Goal: Information Seeking & Learning: Learn about a topic

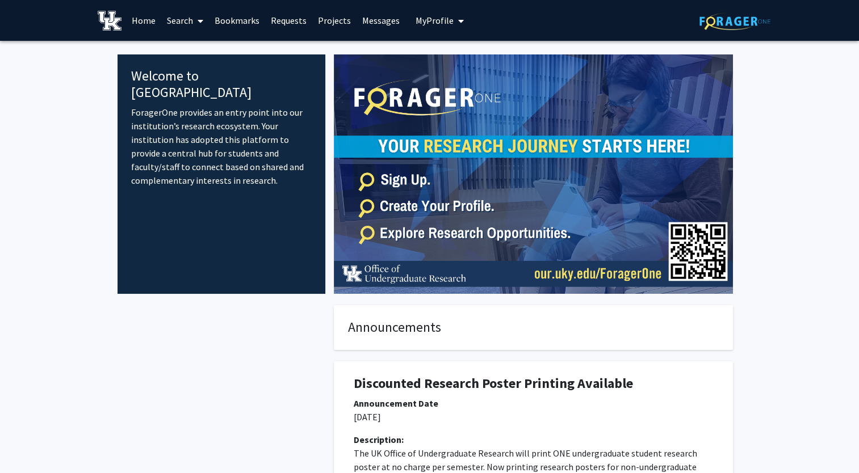
click at [188, 22] on link "Search" at bounding box center [185, 21] width 48 height 40
click at [203, 53] on span "Faculty/Staff" at bounding box center [202, 52] width 83 height 23
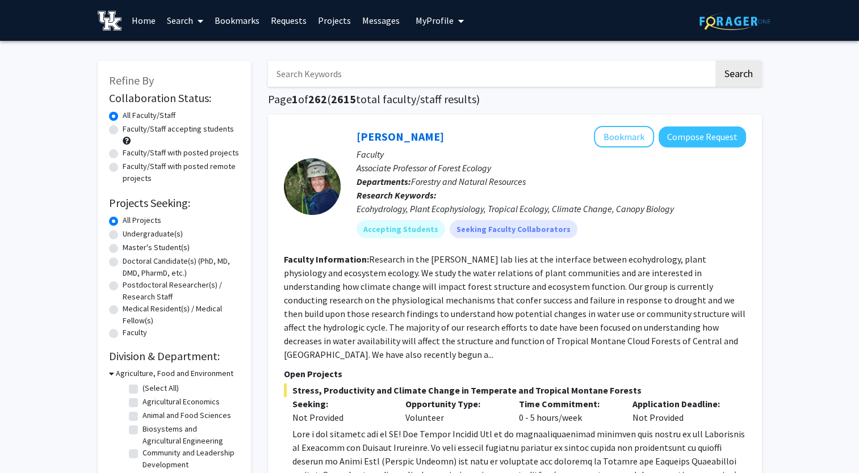
click at [329, 85] on input "Search Keywords" at bounding box center [490, 74] width 445 height 26
click at [715, 61] on button "Search" at bounding box center [738, 74] width 47 height 26
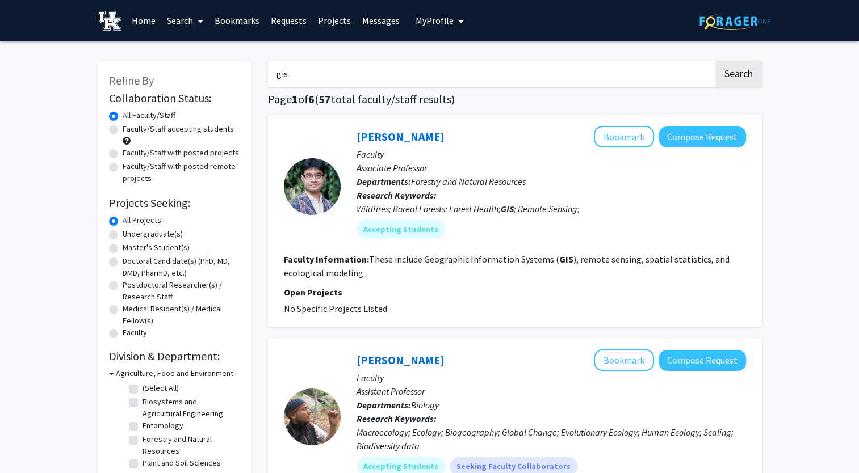
drag, startPoint x: 299, startPoint y: 66, endPoint x: 261, endPoint y: 70, distance: 38.3
click at [715, 61] on button "Search" at bounding box center [738, 74] width 47 height 26
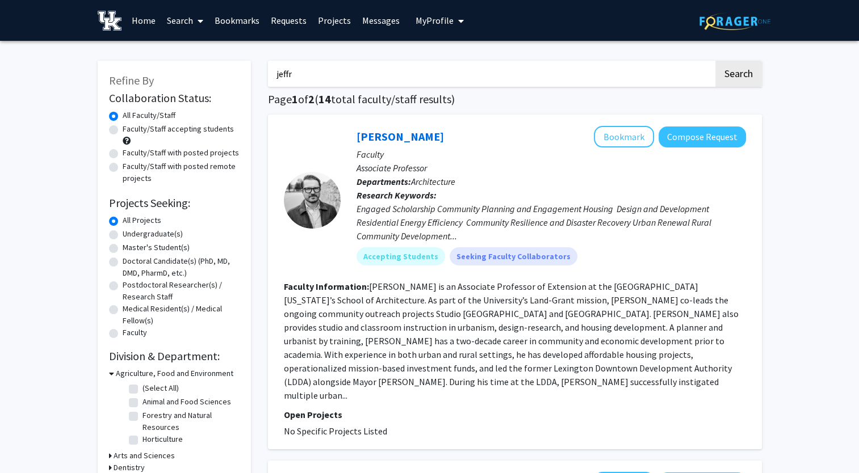
click at [309, 81] on input "jeffr" at bounding box center [490, 74] width 445 height 26
drag, startPoint x: 288, startPoint y: 71, endPoint x: 224, endPoint y: 75, distance: 64.2
drag, startPoint x: 356, startPoint y: 77, endPoint x: 201, endPoint y: 91, distance: 155.5
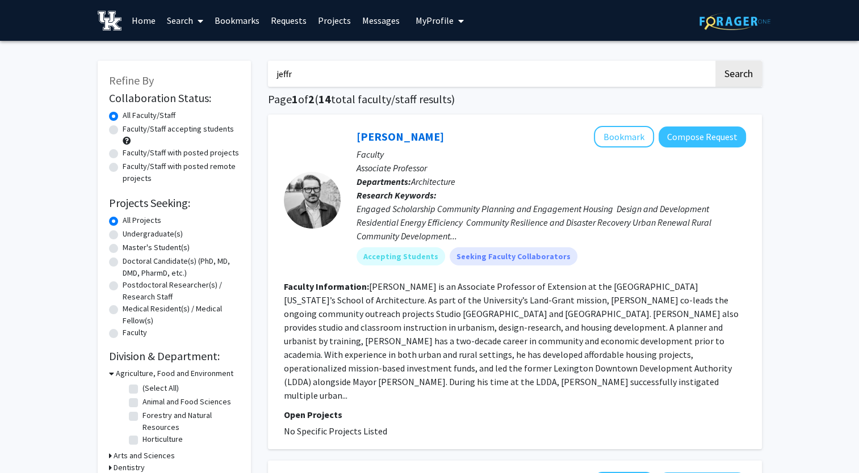
click at [281, 75] on input "jeffr" at bounding box center [490, 74] width 445 height 26
drag, startPoint x: 245, startPoint y: 74, endPoint x: 204, endPoint y: 68, distance: 40.8
type input "geography"
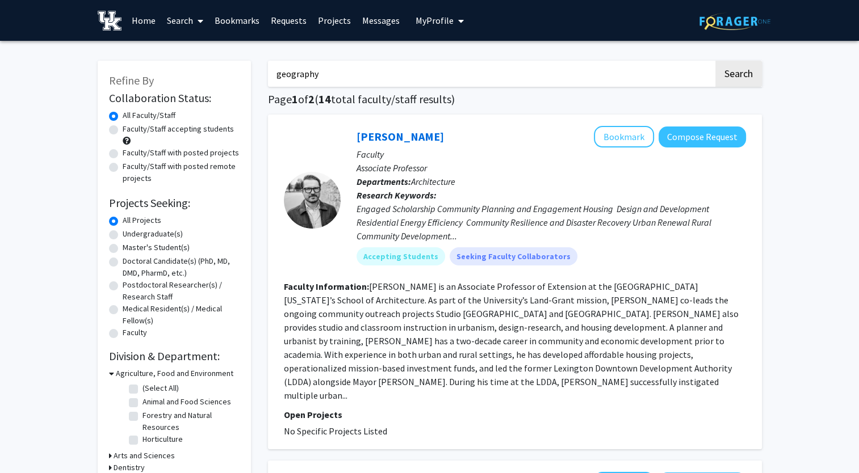
click at [715, 61] on button "Search" at bounding box center [738, 74] width 47 height 26
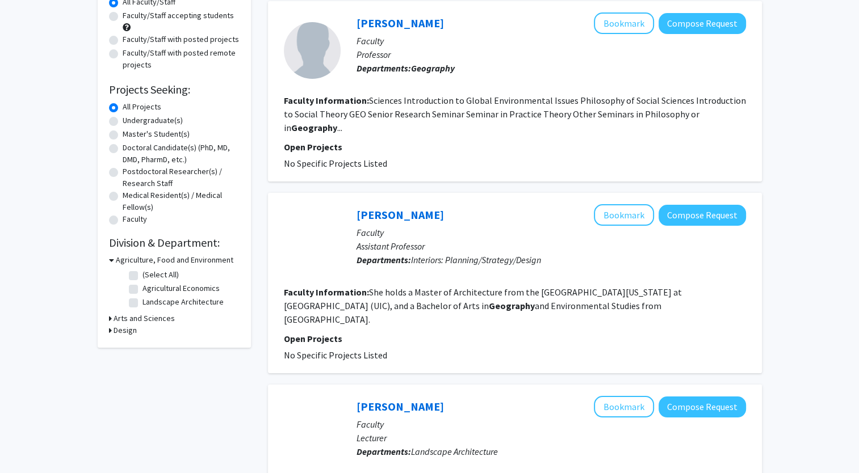
scroll to position [227, 0]
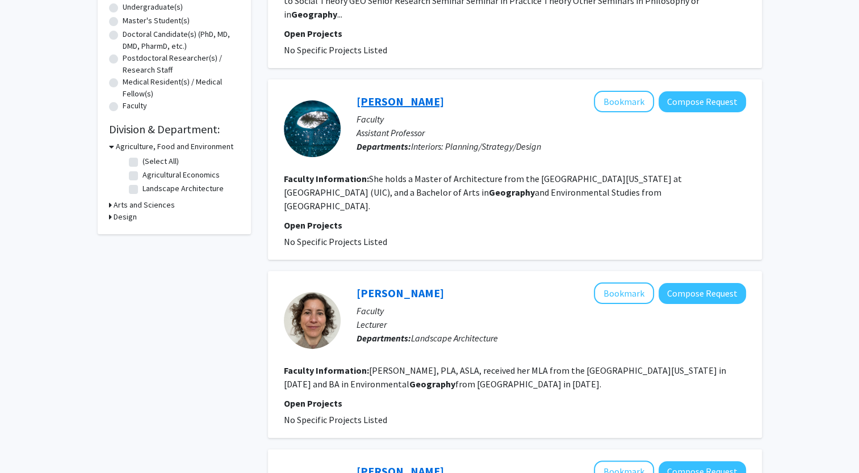
click at [411, 94] on link "[PERSON_NAME]" at bounding box center [399, 101] width 87 height 14
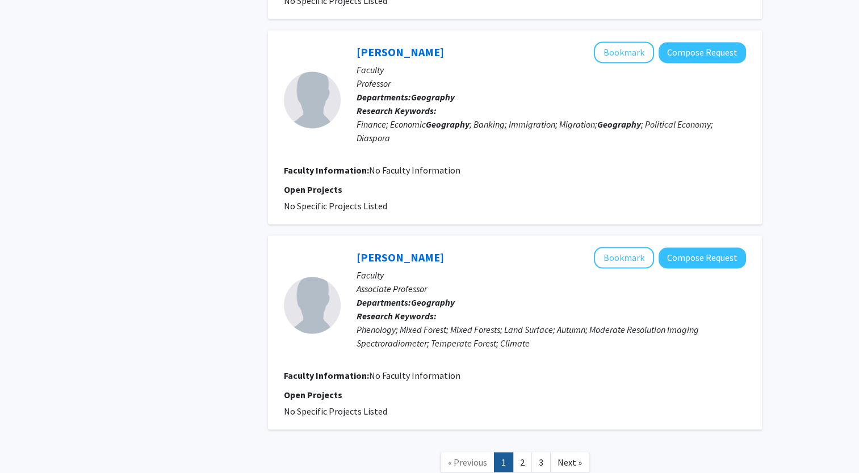
scroll to position [1729, 0]
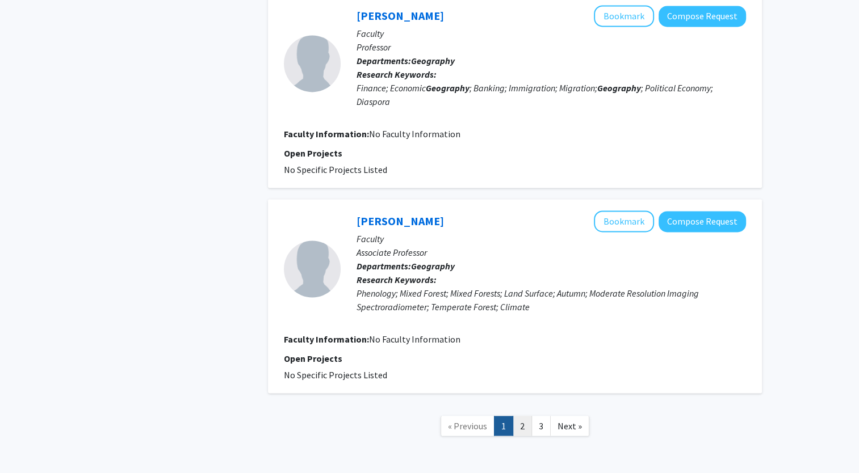
click at [524, 416] on link "2" at bounding box center [521, 426] width 19 height 20
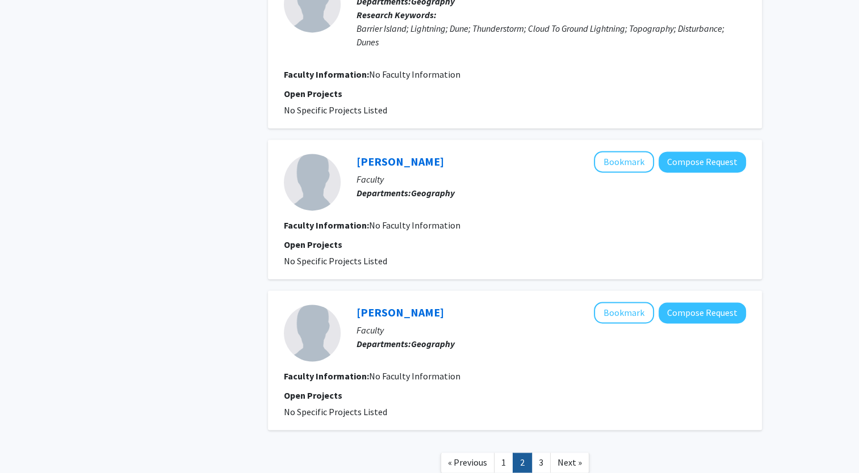
scroll to position [1627, 0]
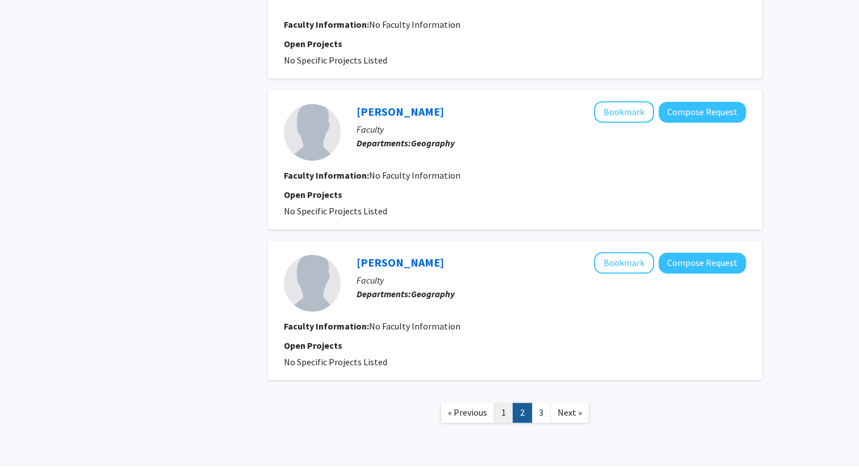
click at [504, 403] on link "1" at bounding box center [503, 413] width 19 height 20
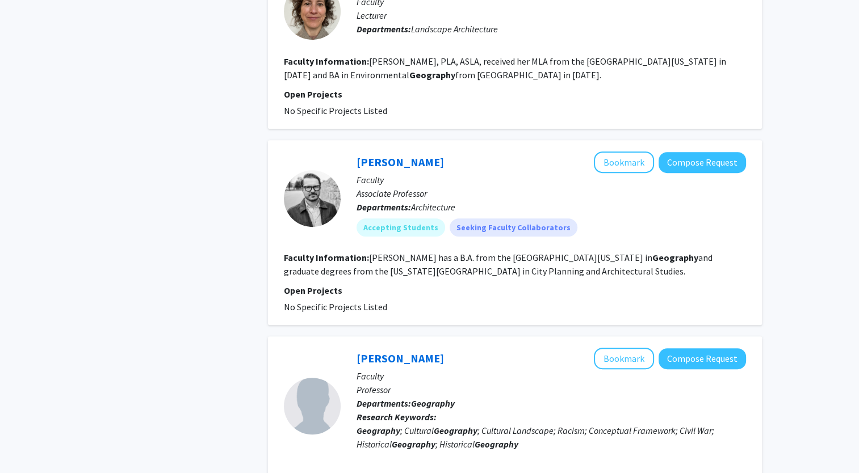
scroll to position [681, 0]
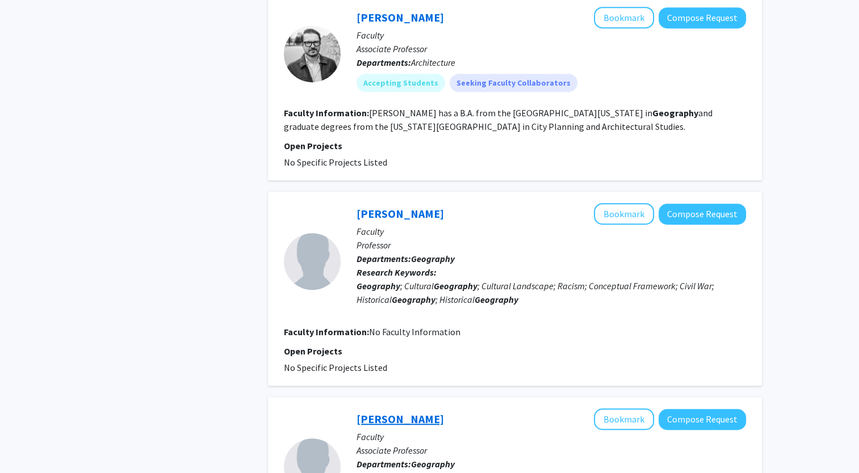
click at [411, 412] on link "[PERSON_NAME]" at bounding box center [399, 419] width 87 height 14
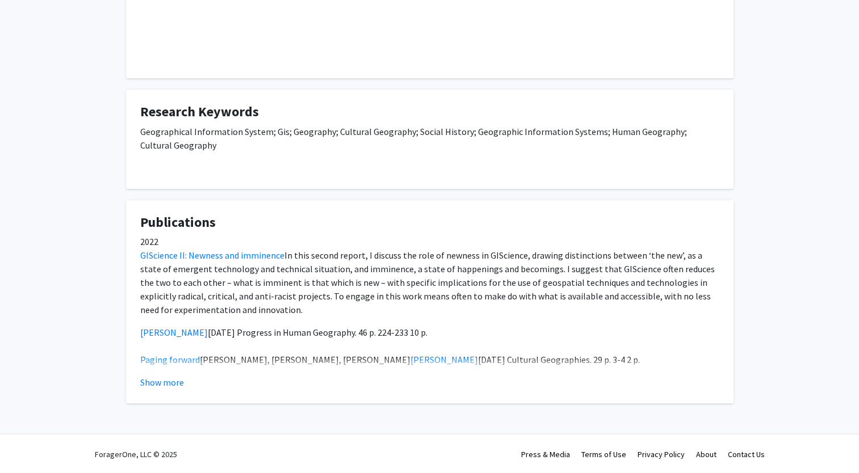
scroll to position [228, 0]
click at [180, 385] on button "Show more" at bounding box center [162, 382] width 44 height 14
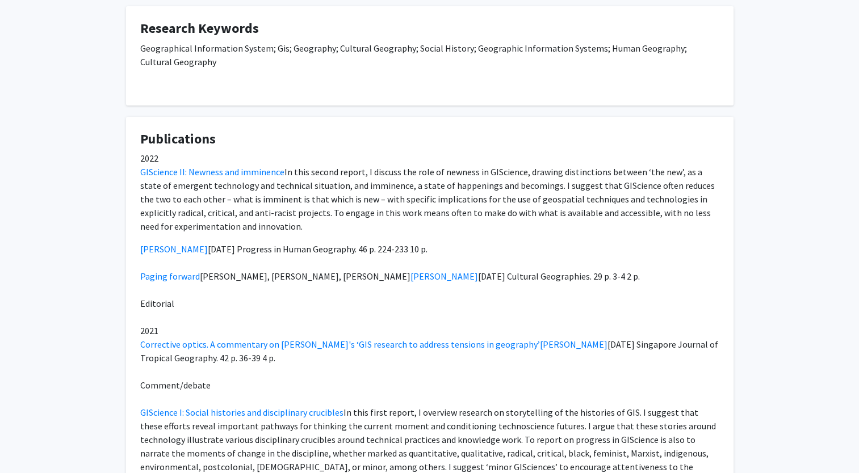
scroll to position [341, 0]
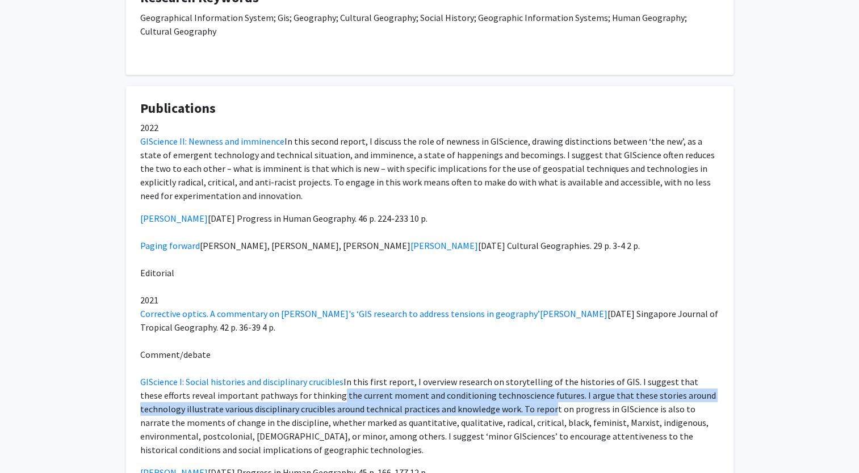
drag, startPoint x: 309, startPoint y: 392, endPoint x: 499, endPoint y: 403, distance: 190.4
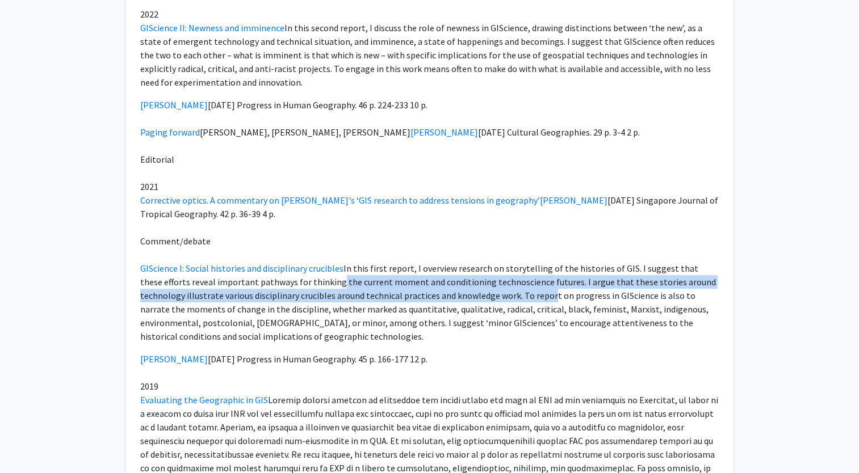
scroll to position [568, 0]
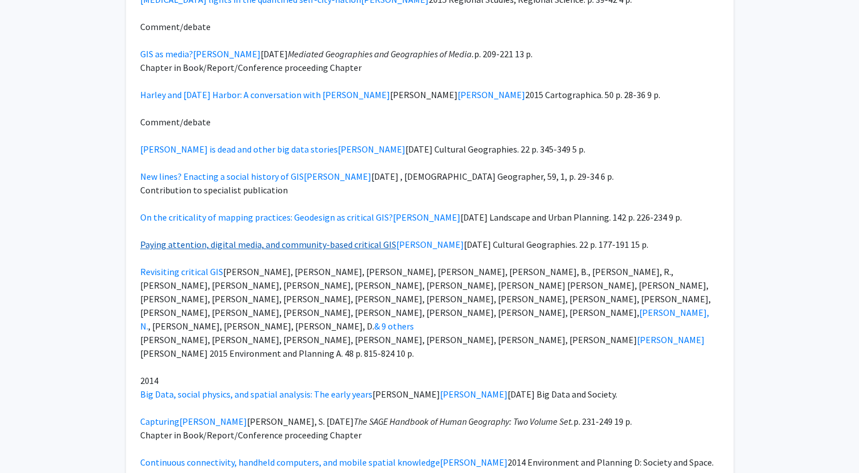
scroll to position [1185, 0]
